Goal: Find specific page/section: Find specific page/section

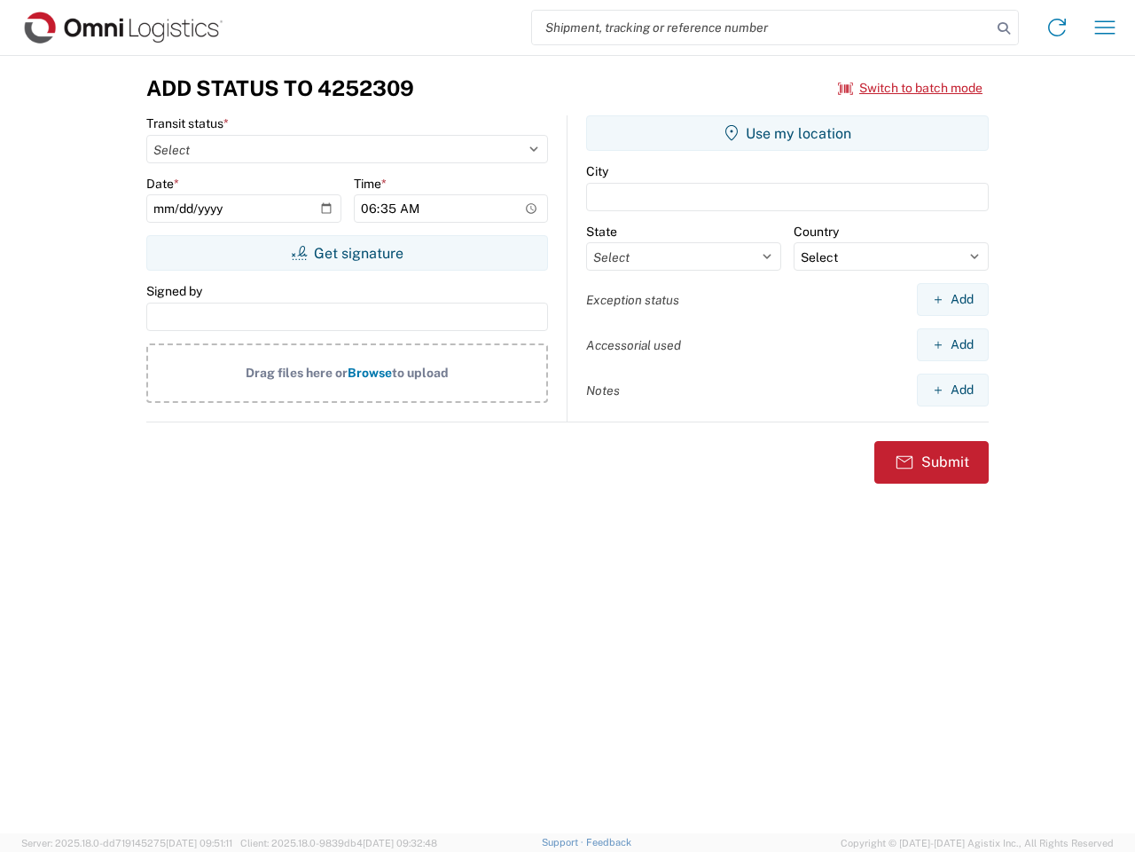
click at [762, 27] on input "search" at bounding box center [761, 28] width 459 height 34
click at [1004, 28] on icon at bounding box center [1004, 28] width 25 height 25
click at [1057, 27] on icon at bounding box center [1057, 27] width 28 height 28
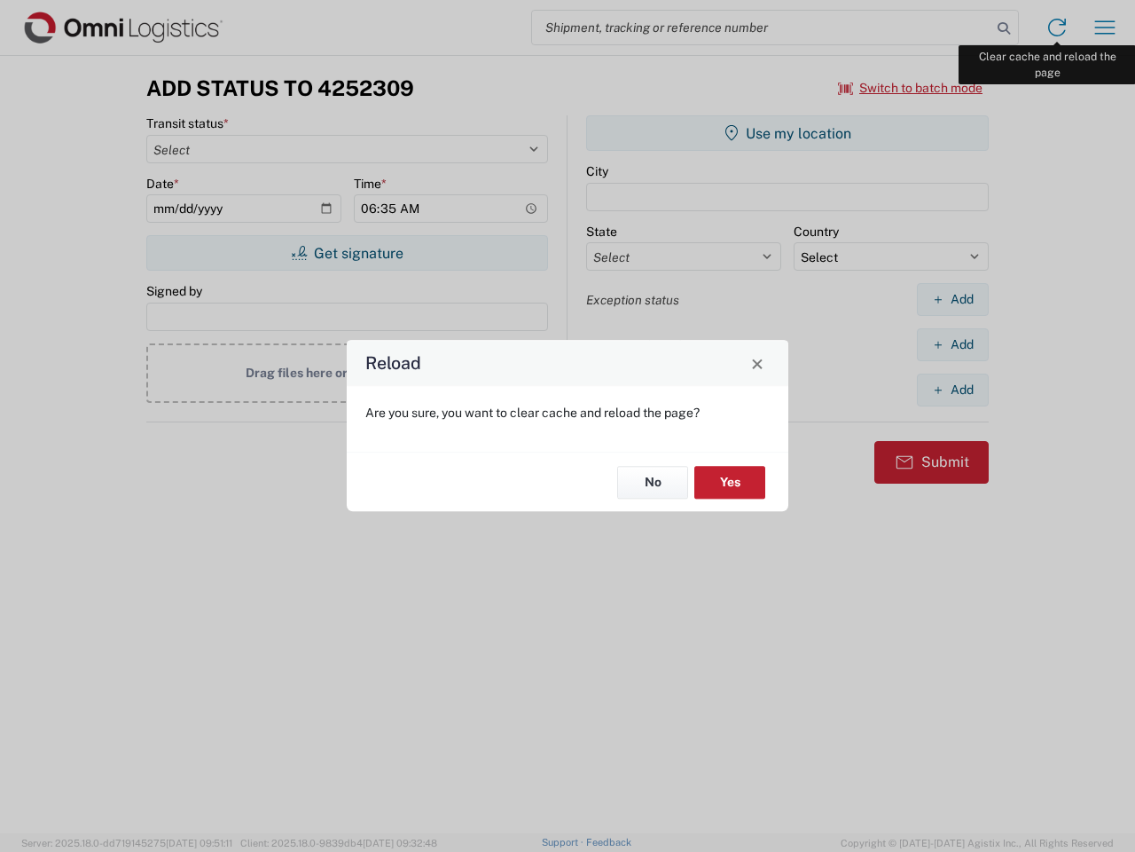
click at [1105, 27] on div "Reload Are you sure, you want to clear cache and reload the page? No Yes" at bounding box center [567, 426] width 1135 height 852
click at [911, 88] on div "Reload Are you sure, you want to clear cache and reload the page? No Yes" at bounding box center [567, 426] width 1135 height 852
click at [347, 253] on div "Reload Are you sure, you want to clear cache and reload the page? No Yes" at bounding box center [567, 426] width 1135 height 852
click at [788, 133] on div "Reload Are you sure, you want to clear cache and reload the page? No Yes" at bounding box center [567, 426] width 1135 height 852
click at [953, 299] on div "Reload Are you sure, you want to clear cache and reload the page? No Yes" at bounding box center [567, 426] width 1135 height 852
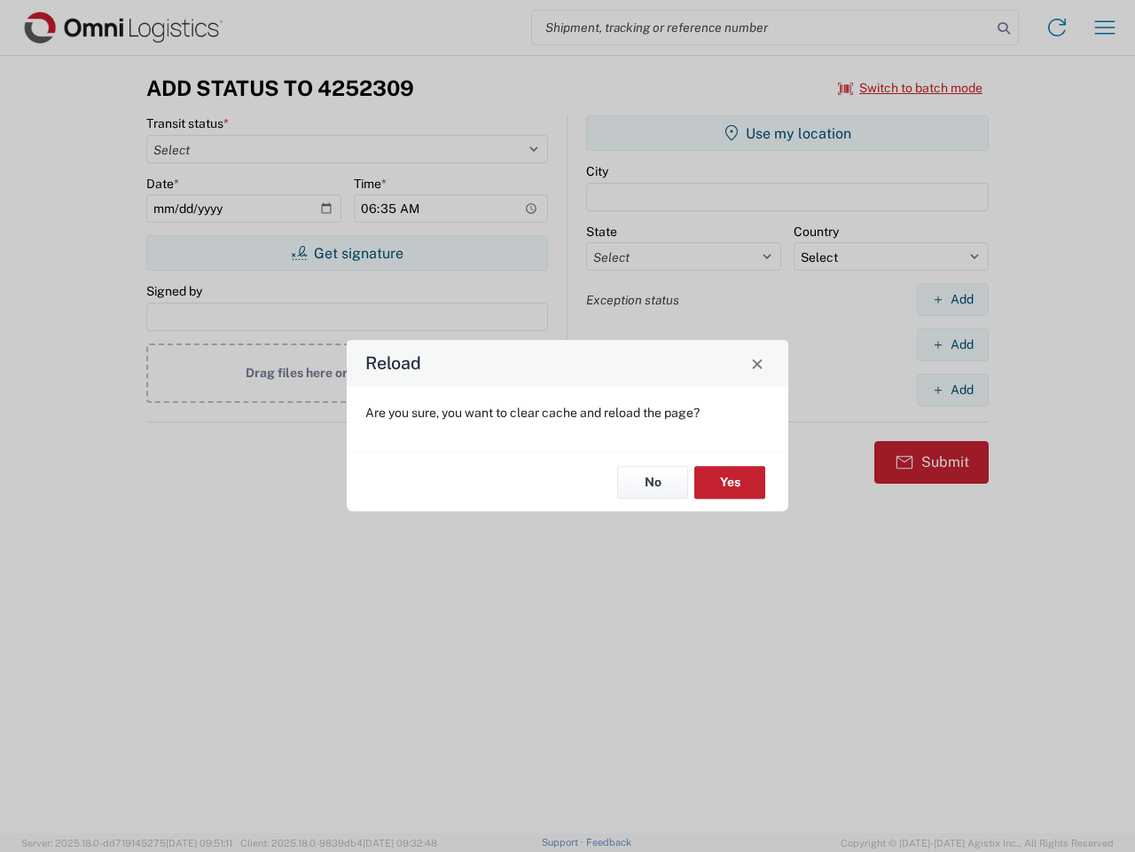
click at [953, 344] on div "Reload Are you sure, you want to clear cache and reload the page? No Yes" at bounding box center [567, 426] width 1135 height 852
click at [953, 389] on div "Reload Are you sure, you want to clear cache and reload the page? No Yes" at bounding box center [567, 426] width 1135 height 852
